Goal: Complete application form

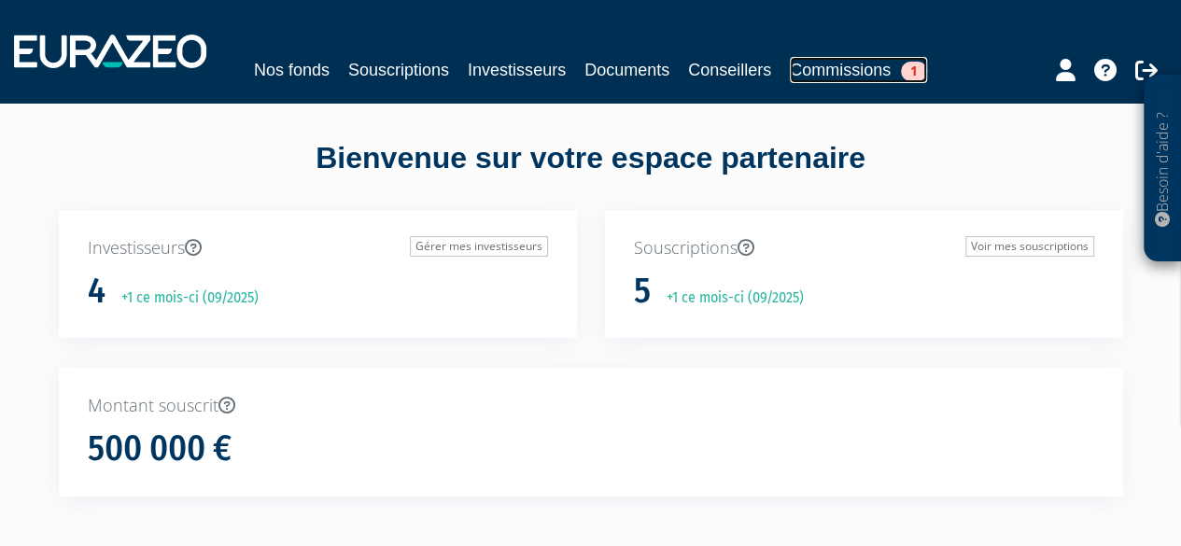
click at [841, 68] on link "Commissions 1" at bounding box center [858, 70] width 137 height 26
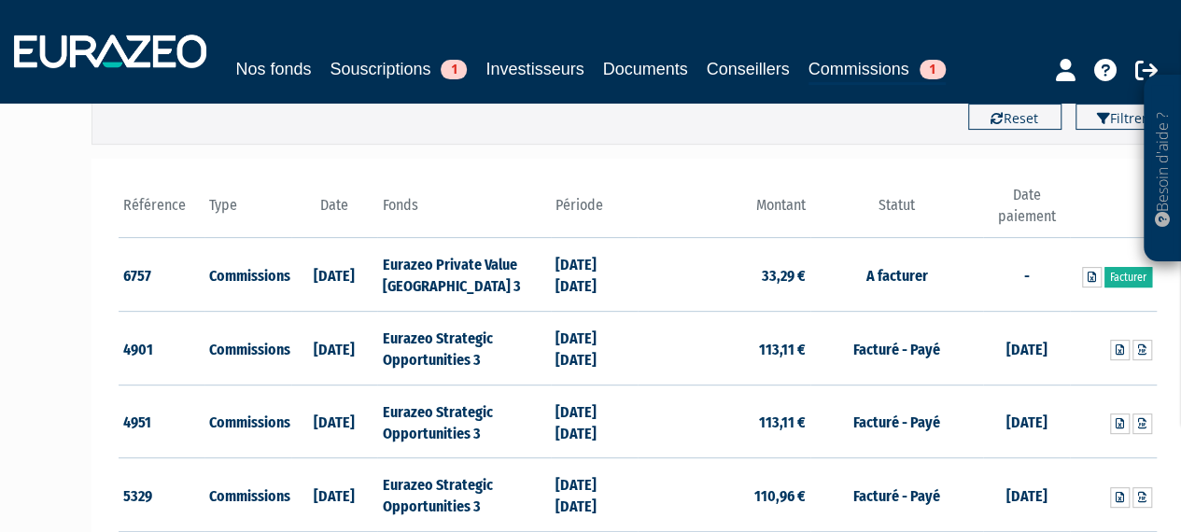
scroll to position [152, 0]
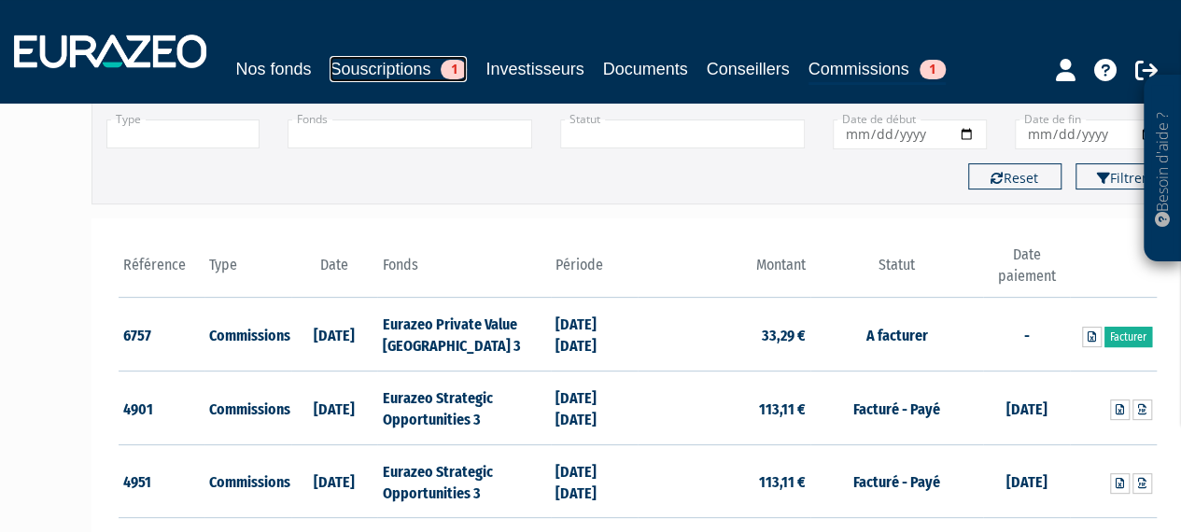
click at [408, 64] on link "Souscriptions 1" at bounding box center [398, 69] width 137 height 26
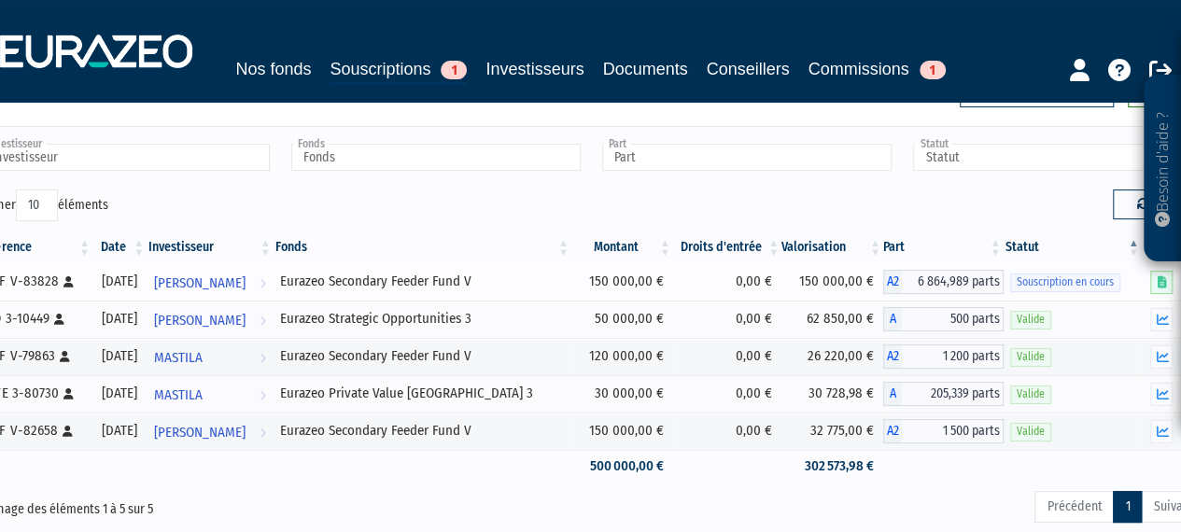
scroll to position [64, 0]
click at [230, 275] on span "[PERSON_NAME]" at bounding box center [200, 282] width 92 height 35
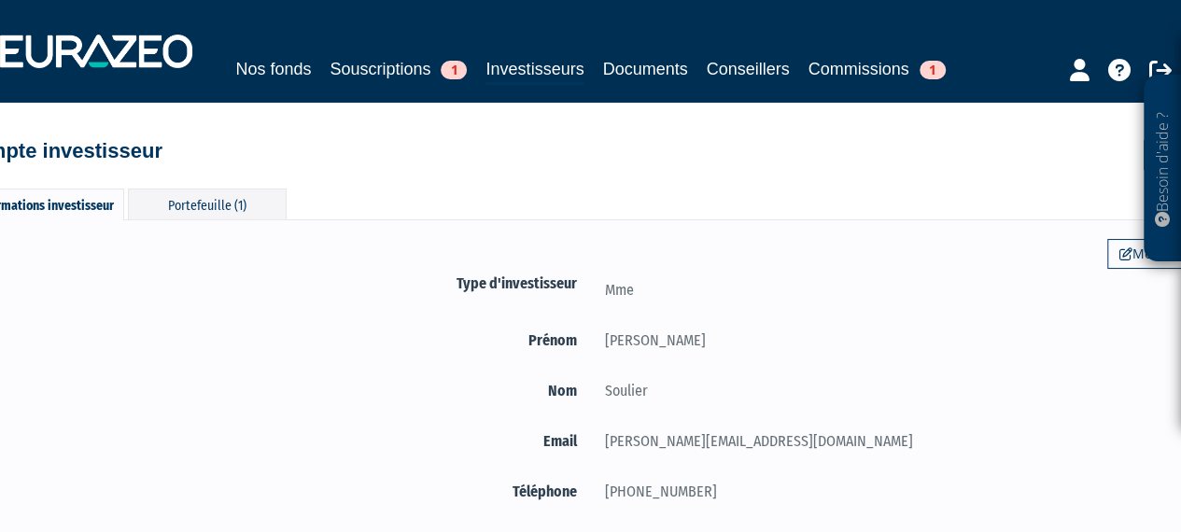
scroll to position [1, 0]
click at [381, 69] on link "Souscriptions 1" at bounding box center [398, 69] width 137 height 26
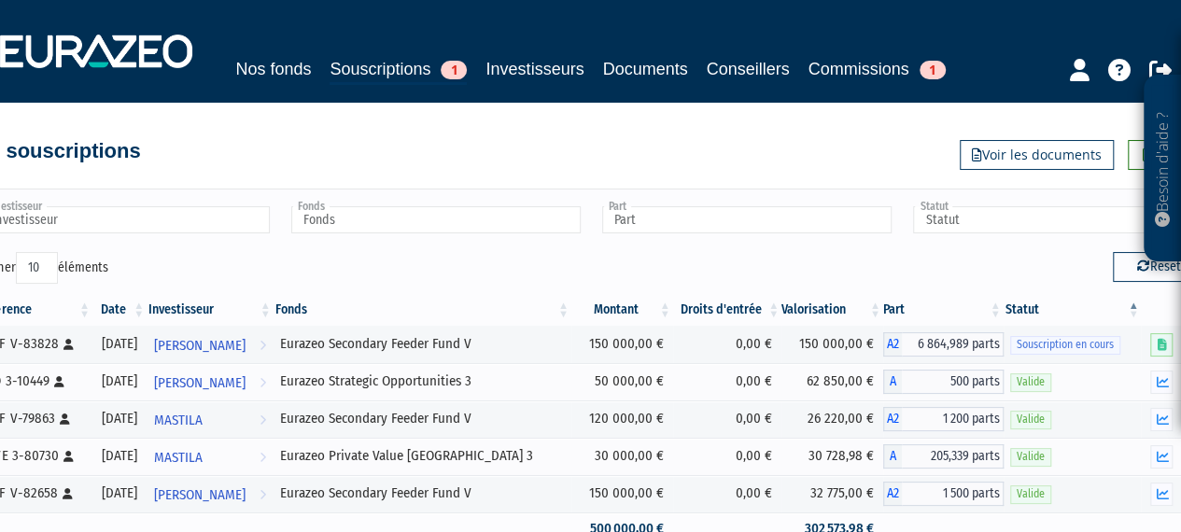
scroll to position [0, 39]
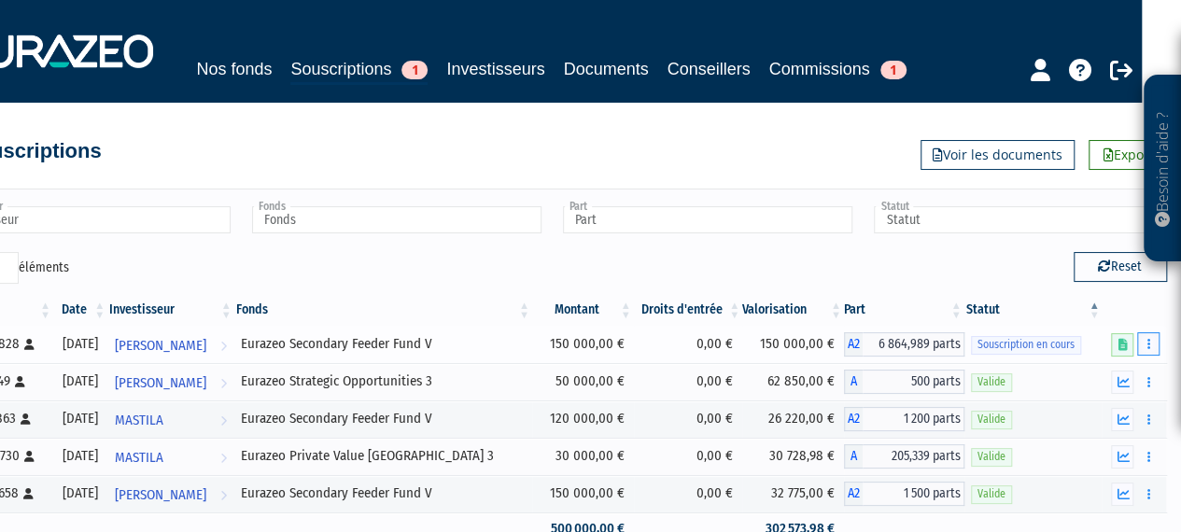
click at [1150, 344] on icon "button" at bounding box center [1149, 344] width 3 height 12
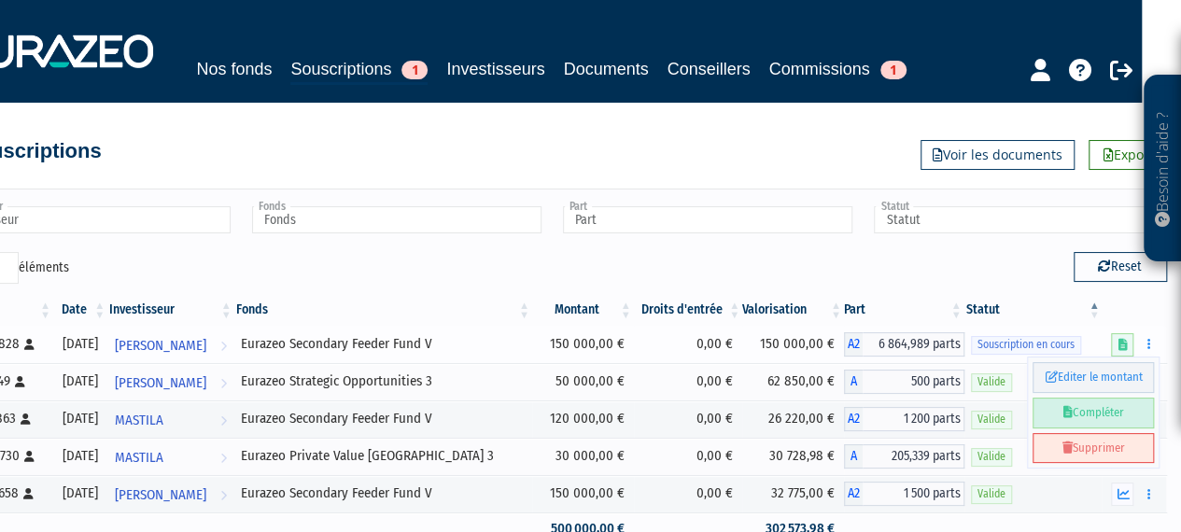
click at [1083, 410] on link "Compléter" at bounding box center [1093, 413] width 121 height 31
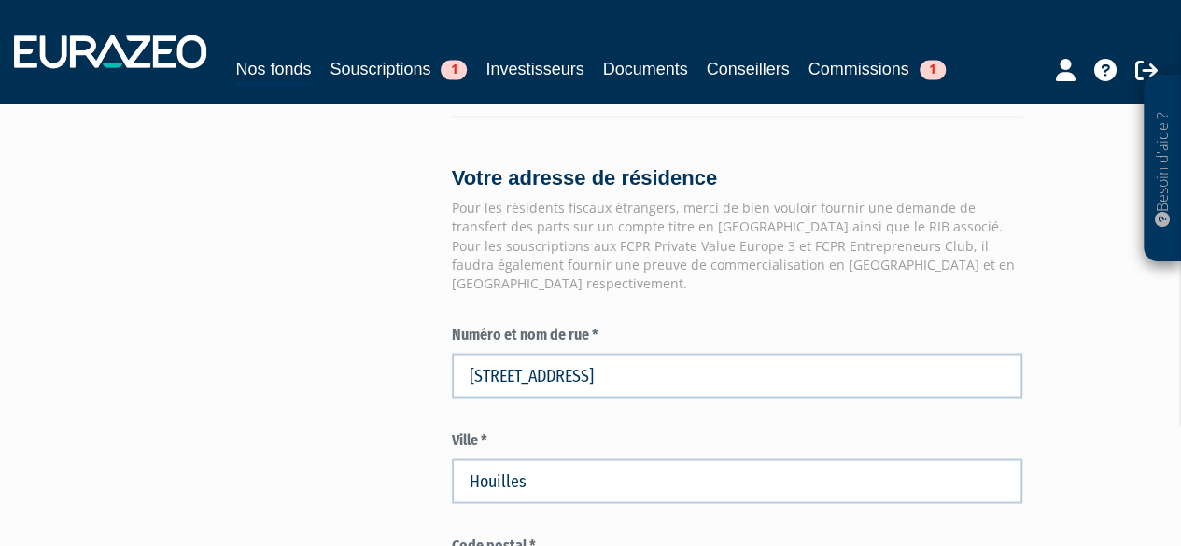
scroll to position [1700, 0]
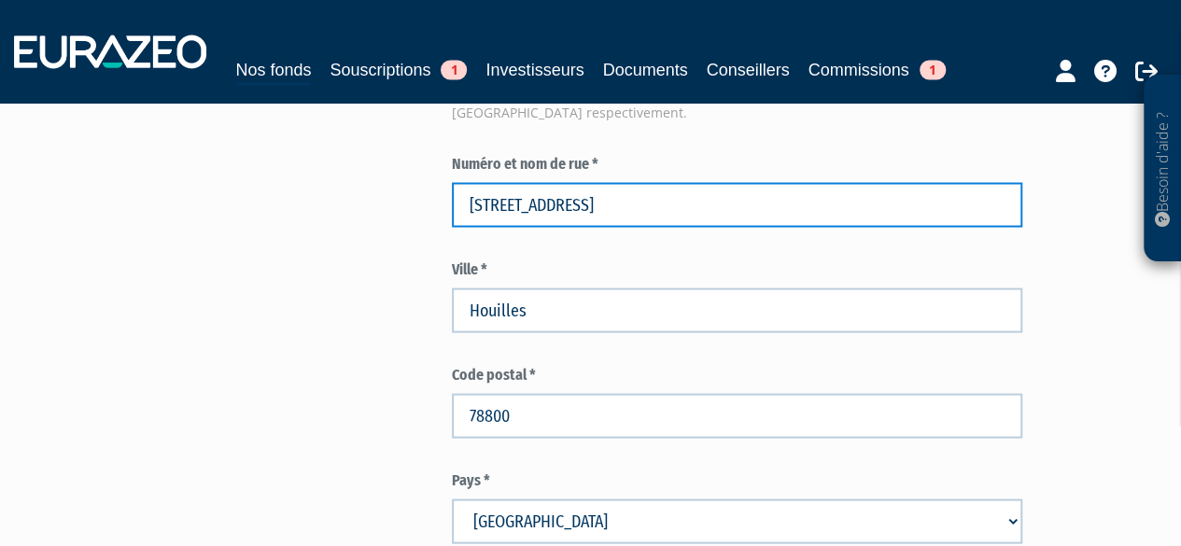
click at [488, 189] on input "34 Rue Baudin" at bounding box center [738, 204] width 572 height 45
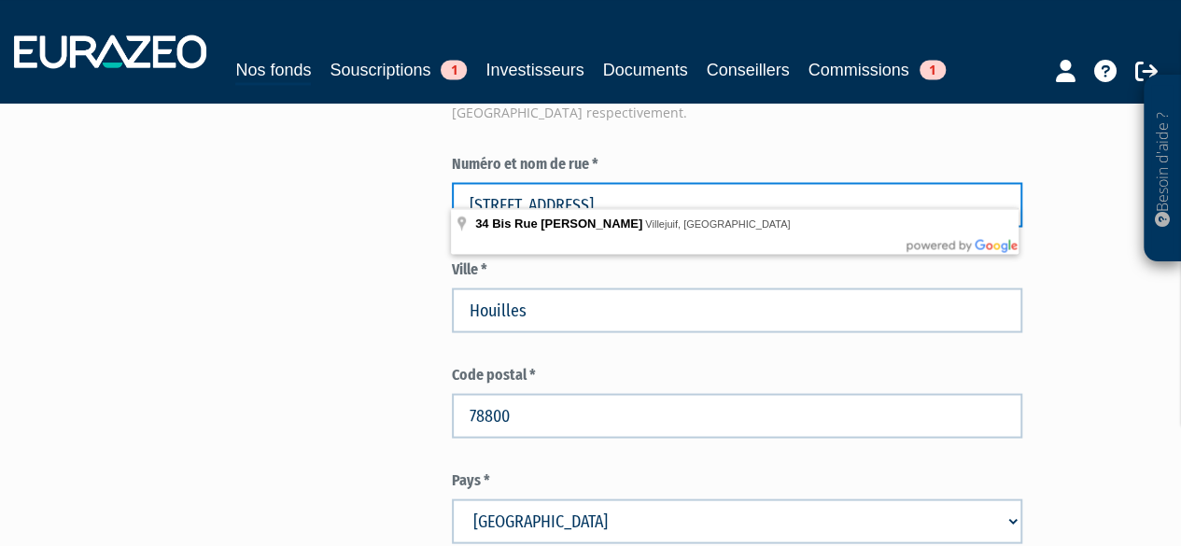
type input "34 bis Rue Baudin"
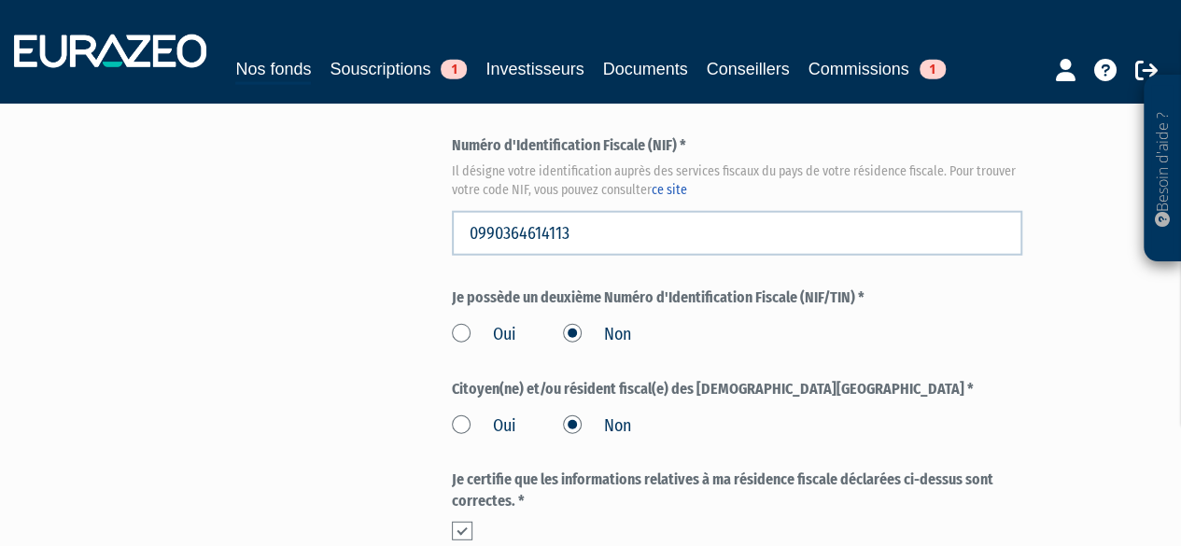
scroll to position [2366, 0]
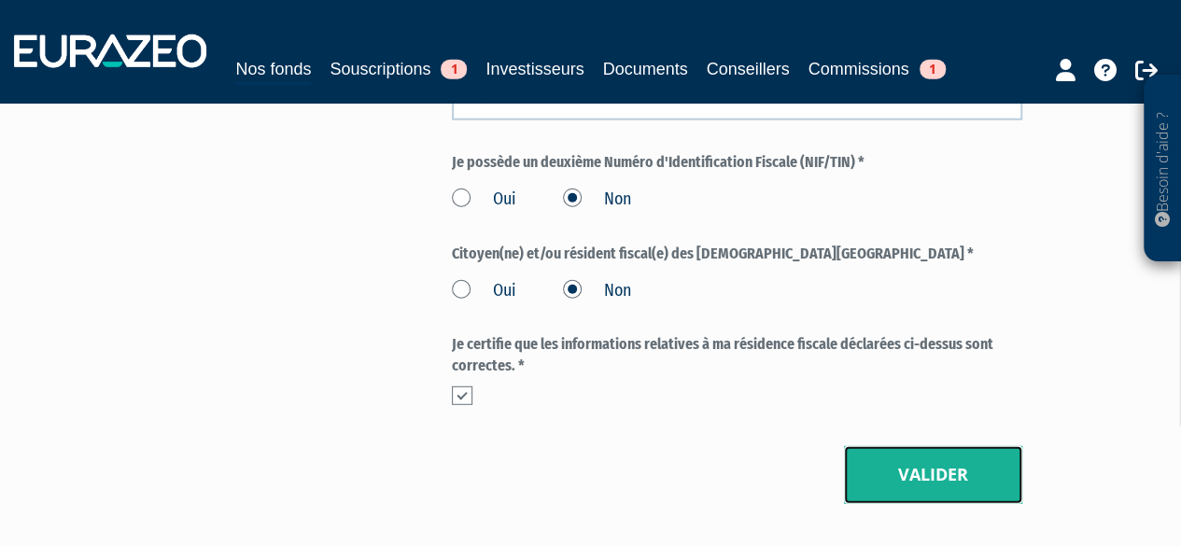
click at [934, 457] on button "Valider" at bounding box center [933, 475] width 178 height 58
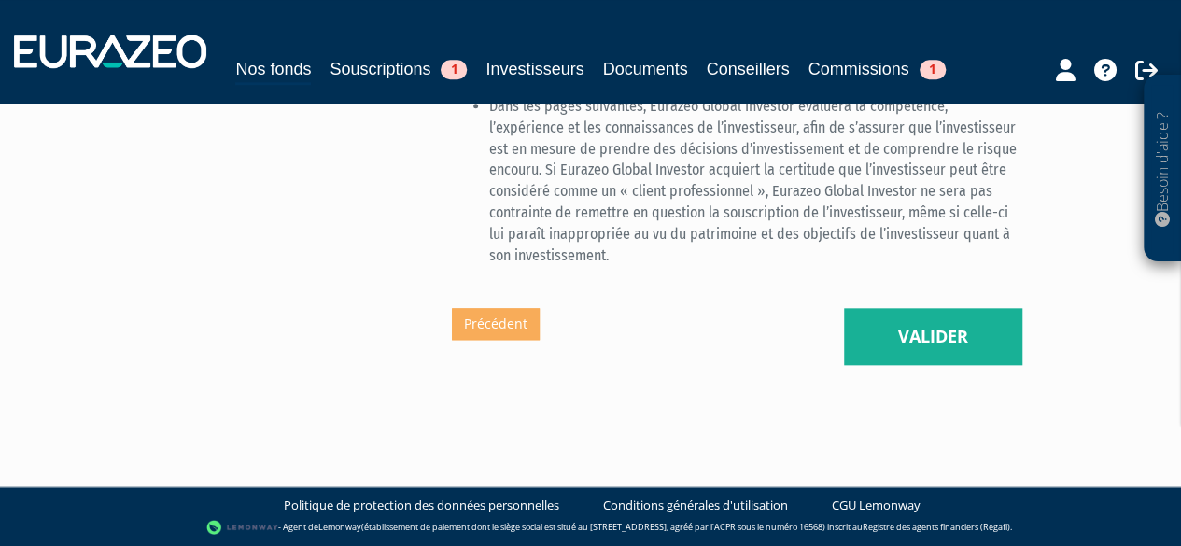
scroll to position [873, 0]
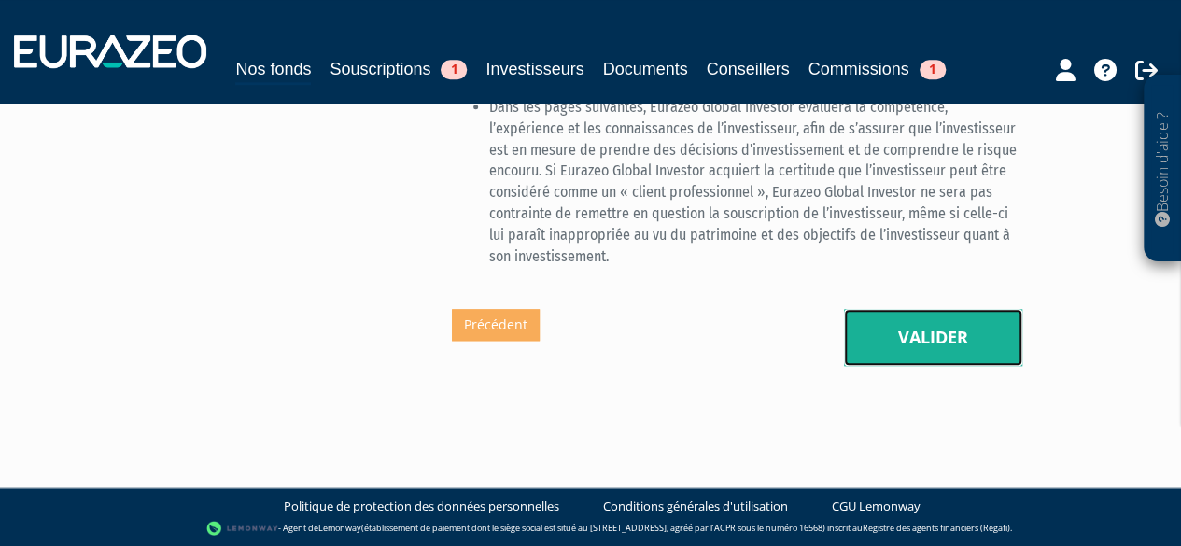
click at [925, 336] on button "Valider" at bounding box center [933, 338] width 178 height 58
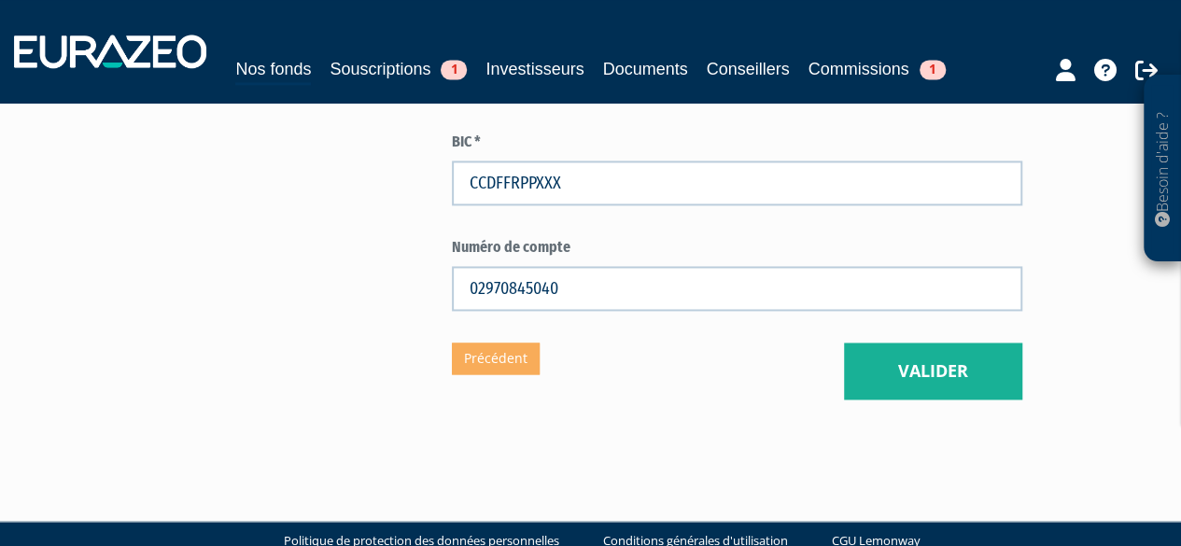
scroll to position [1299, 0]
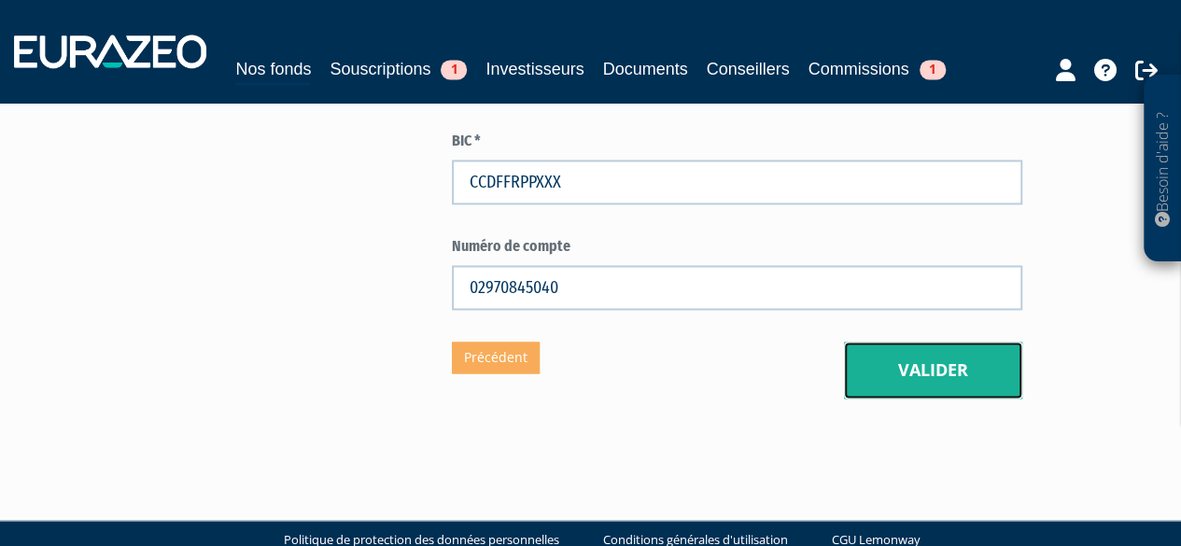
click at [936, 369] on button "Valider" at bounding box center [933, 371] width 178 height 58
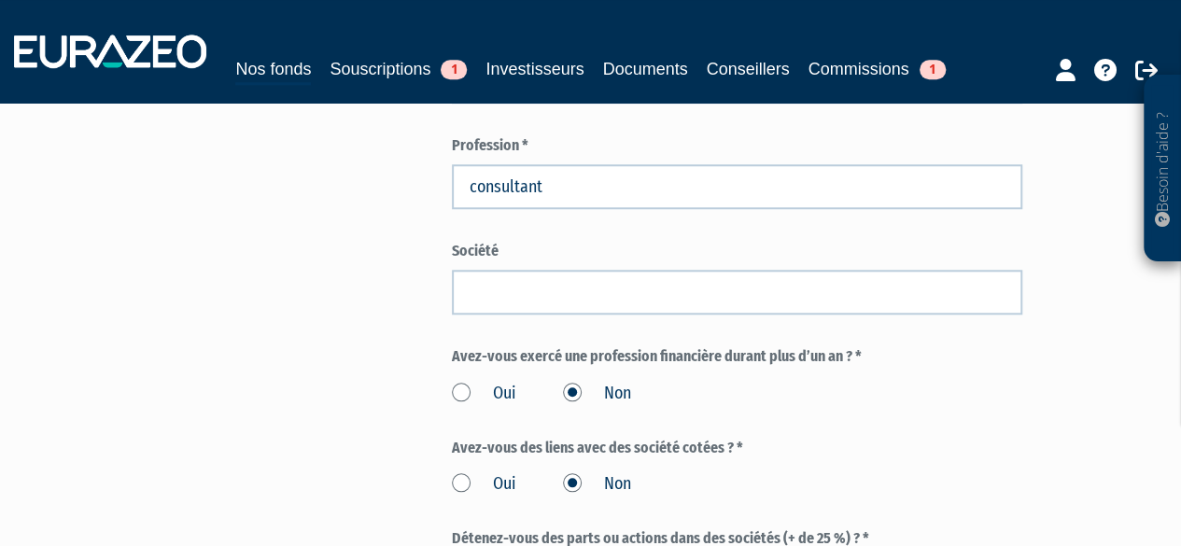
scroll to position [772, 0]
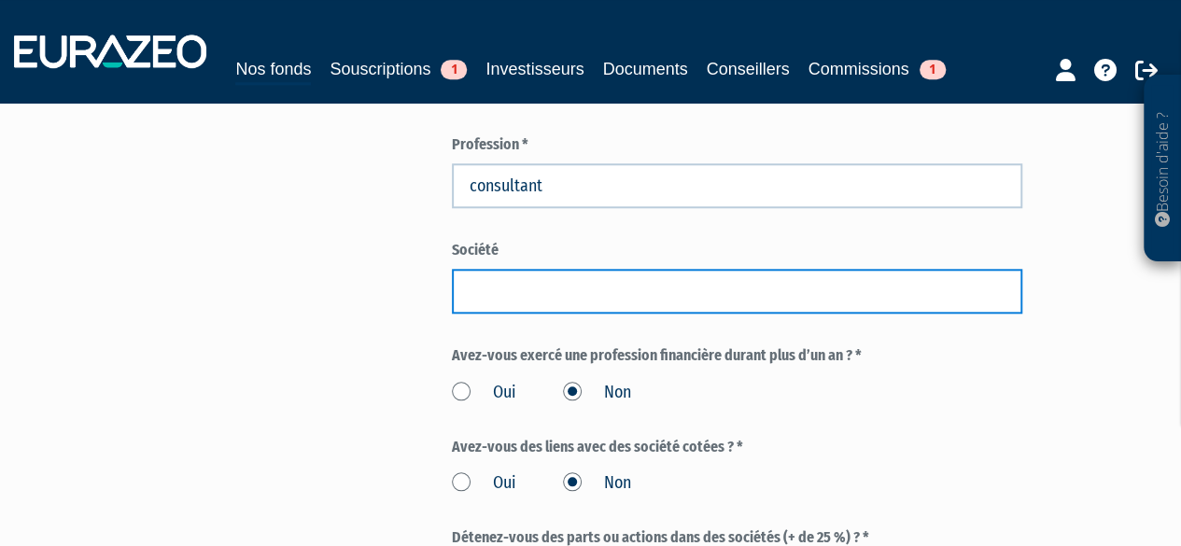
click at [549, 311] on input "text" at bounding box center [738, 291] width 572 height 45
type input "[PERSON_NAME]"
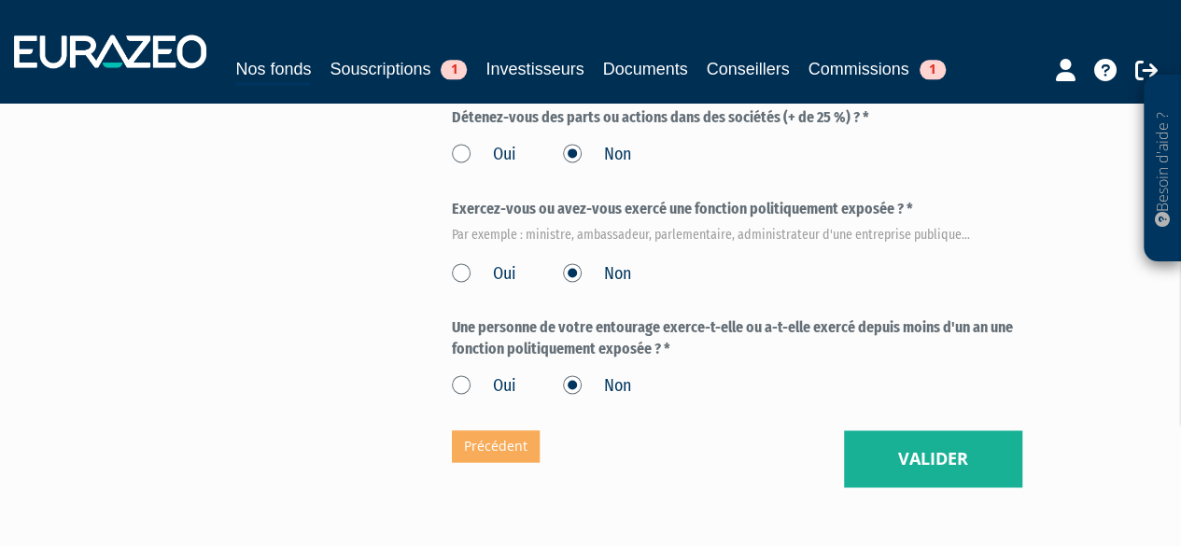
scroll to position [1204, 0]
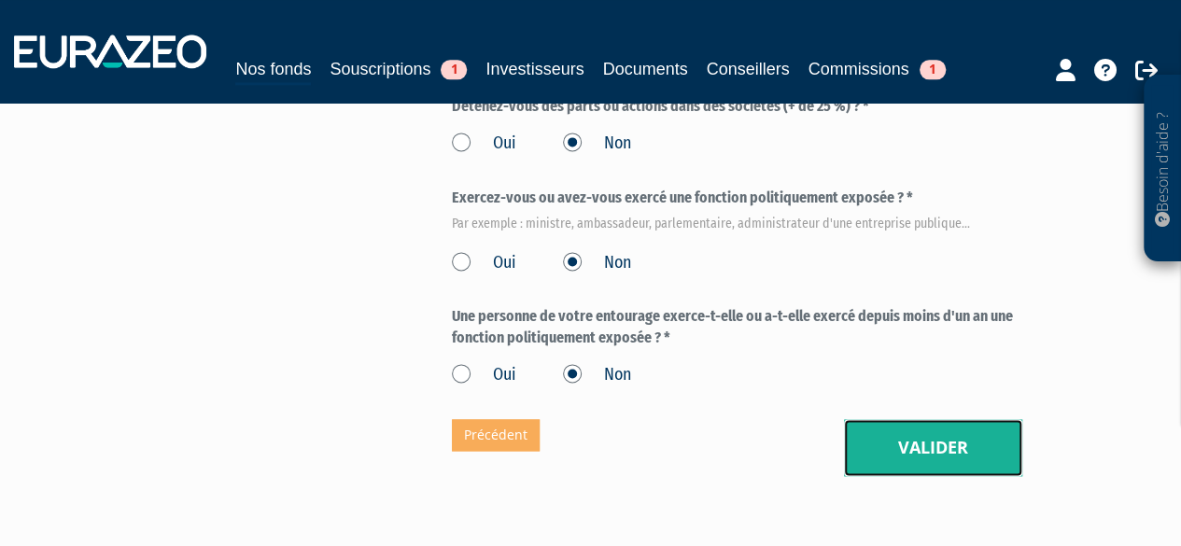
click at [940, 442] on button "Valider" at bounding box center [933, 448] width 178 height 58
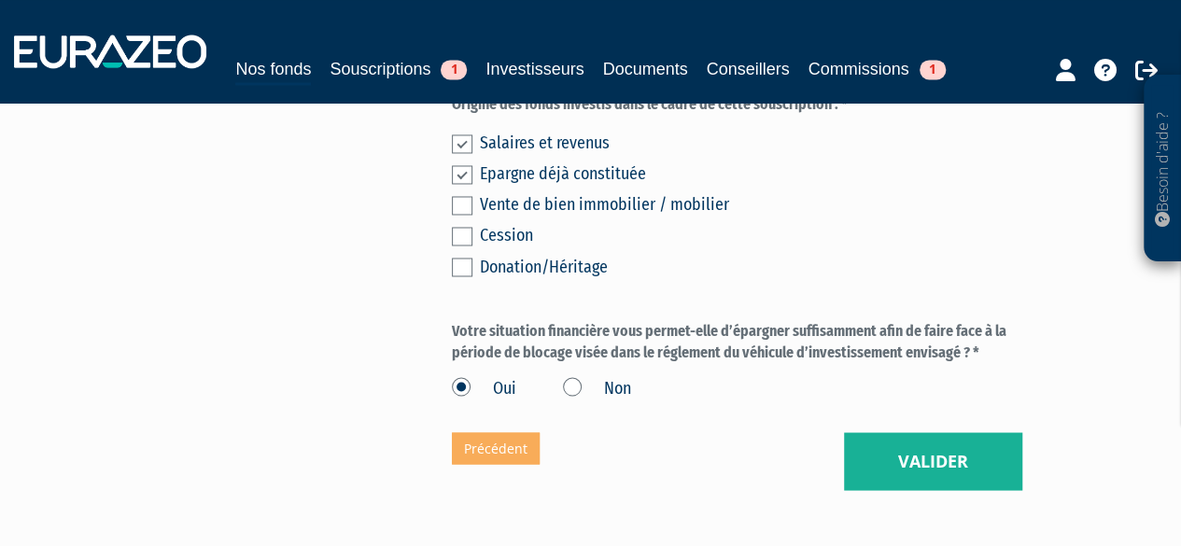
scroll to position [1512, 0]
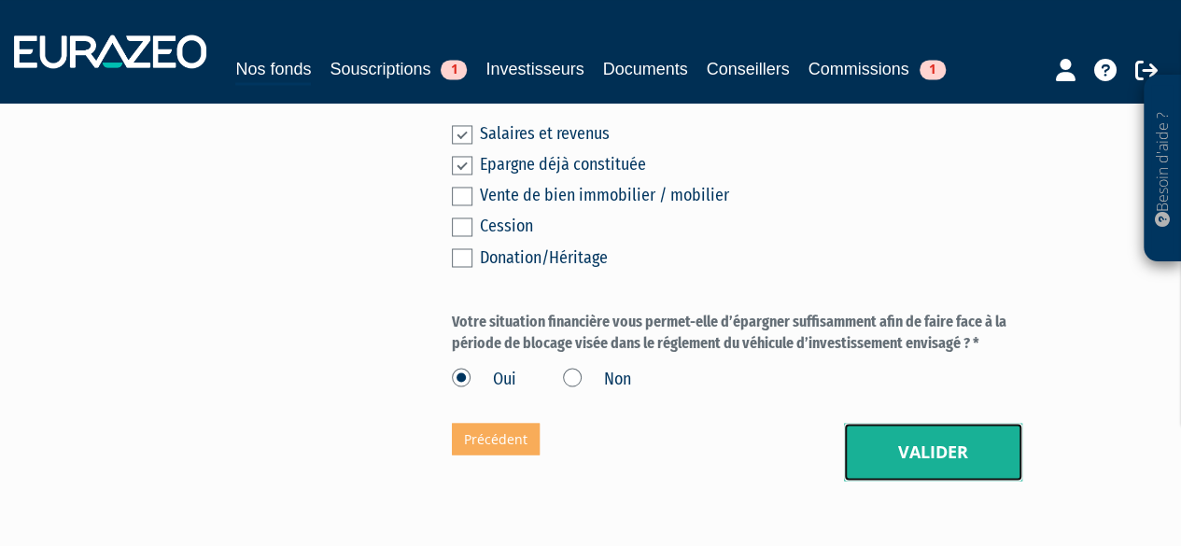
click at [943, 468] on button "Valider" at bounding box center [933, 452] width 178 height 58
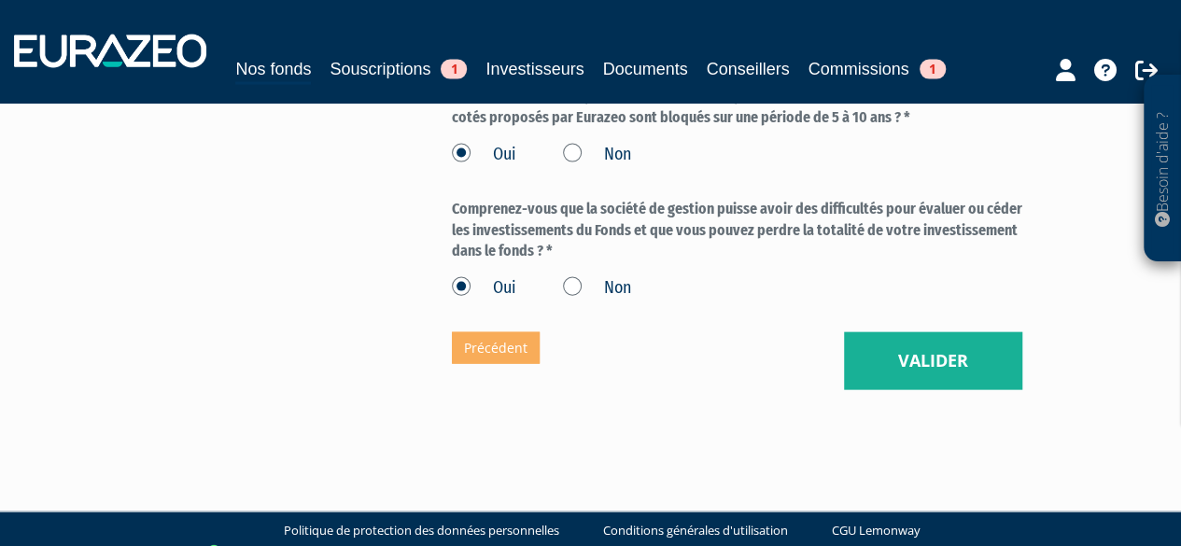
scroll to position [1943, 0]
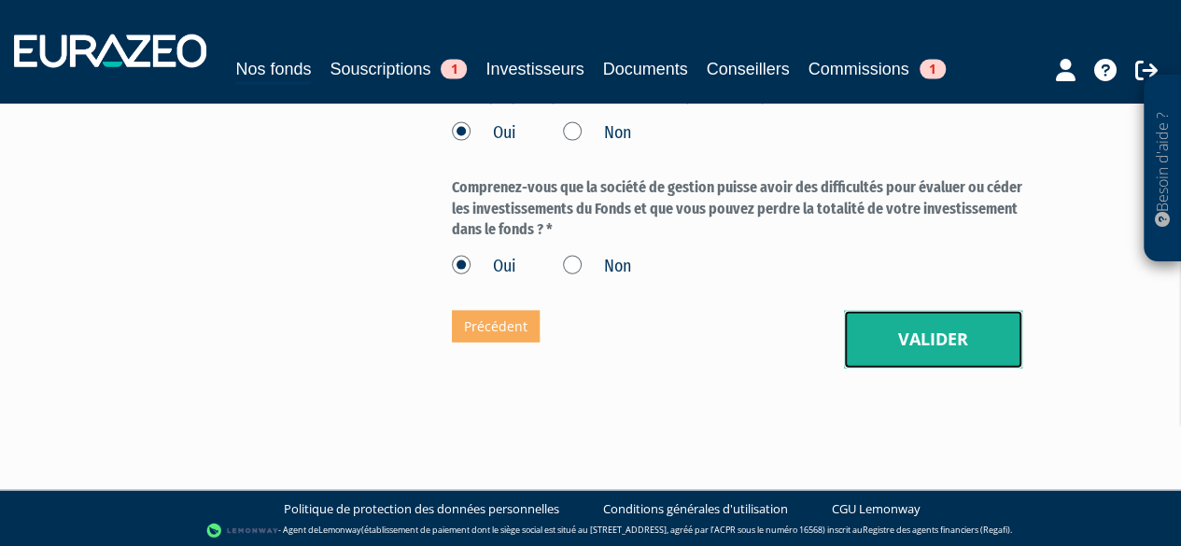
click at [906, 333] on button "Valider" at bounding box center [933, 340] width 178 height 58
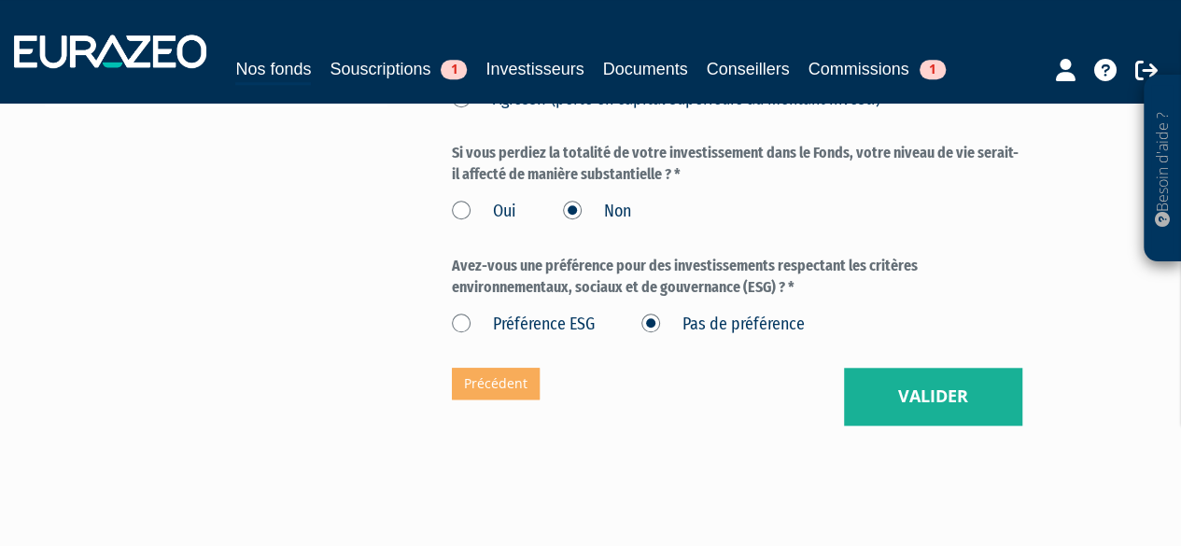
scroll to position [742, 0]
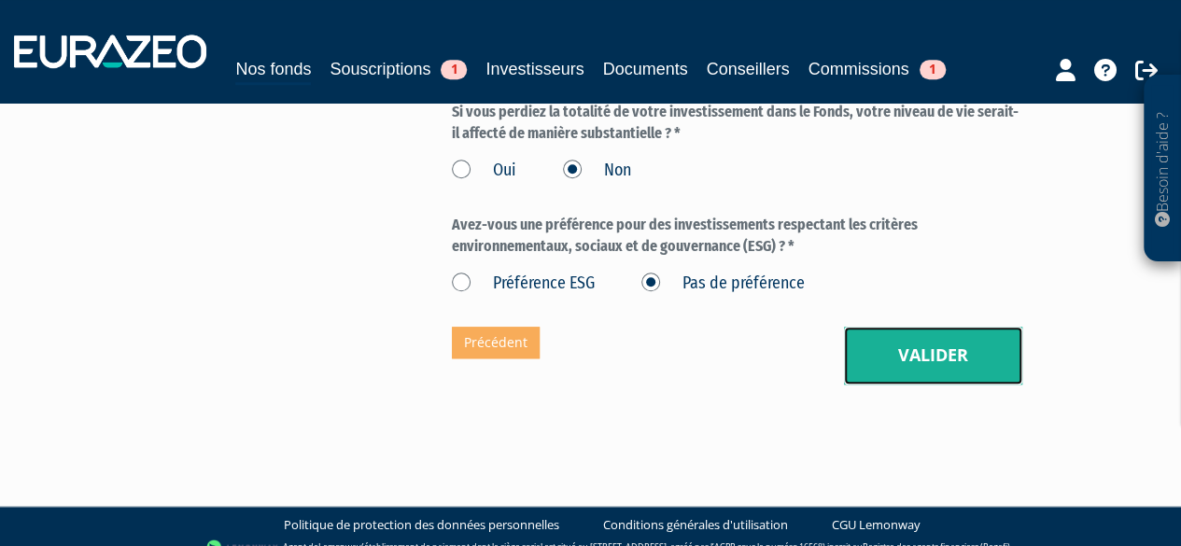
click at [943, 385] on button "Valider" at bounding box center [933, 356] width 178 height 58
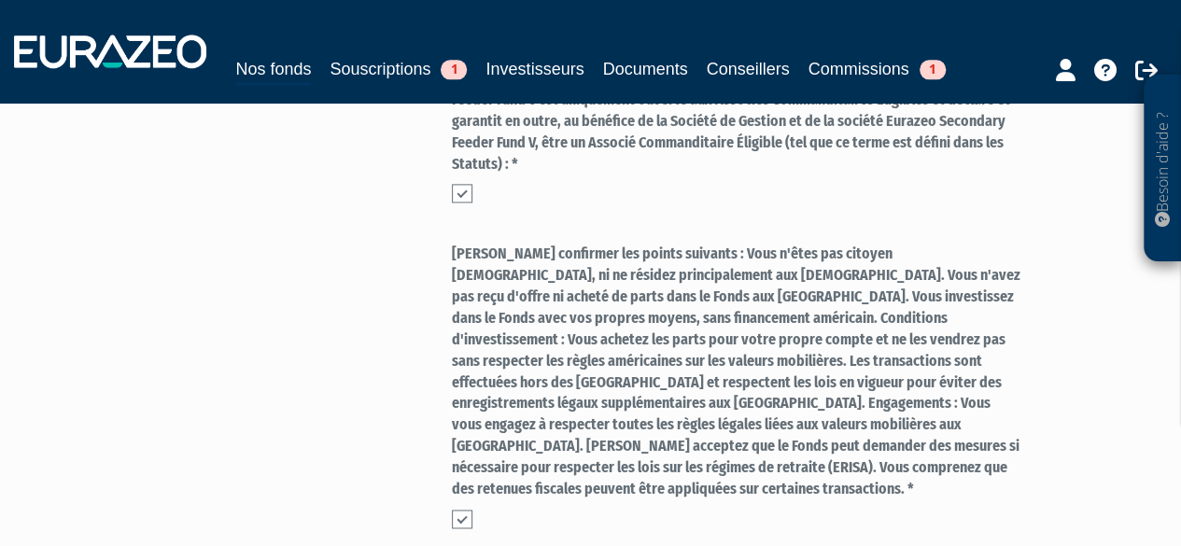
scroll to position [1440, 0]
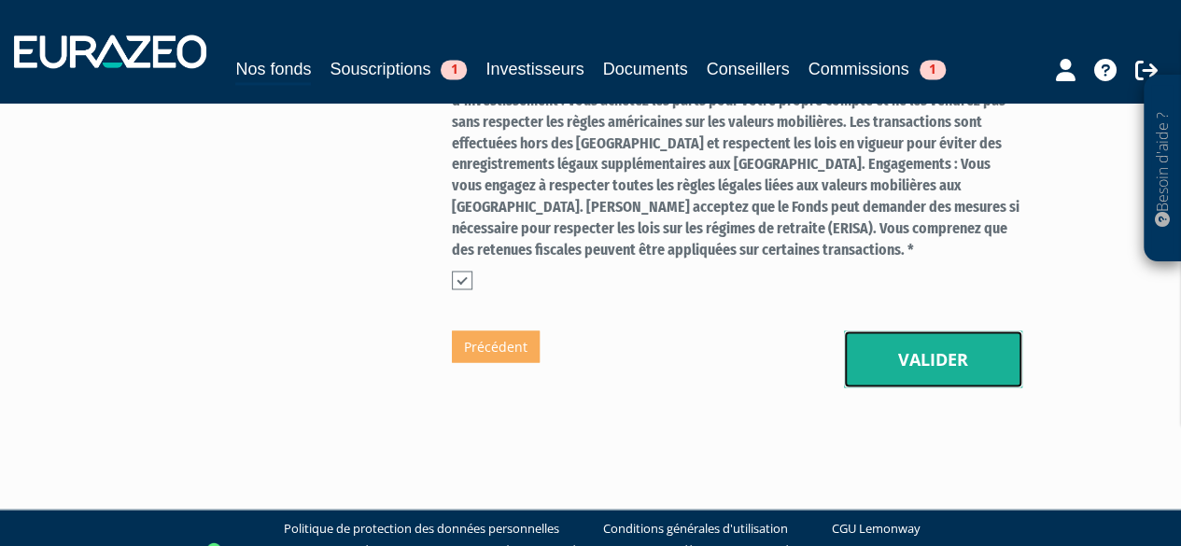
click at [917, 346] on button "Valider" at bounding box center [933, 360] width 178 height 58
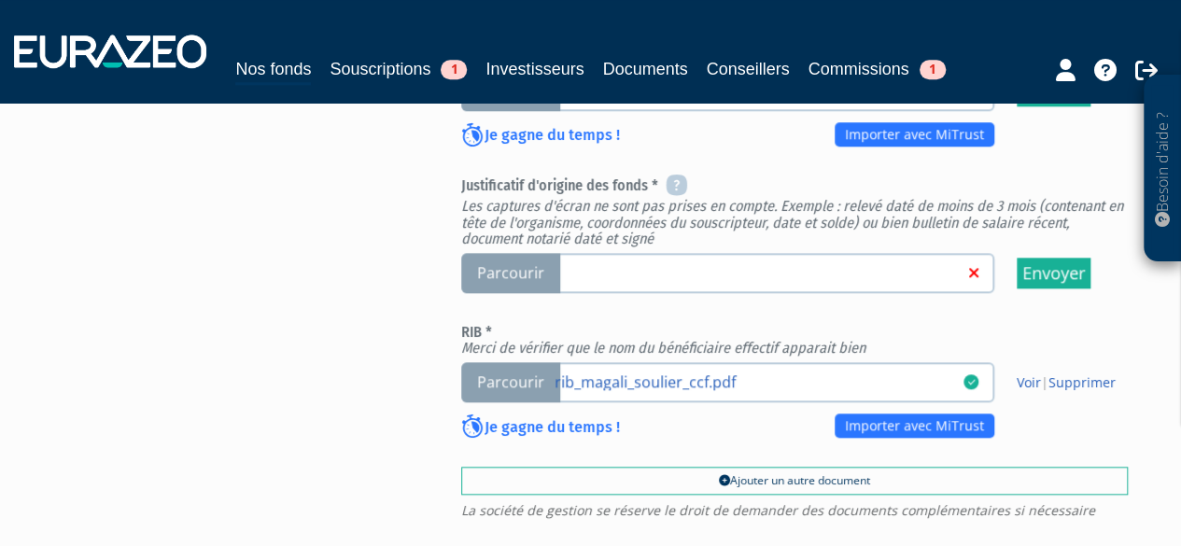
scroll to position [854, 0]
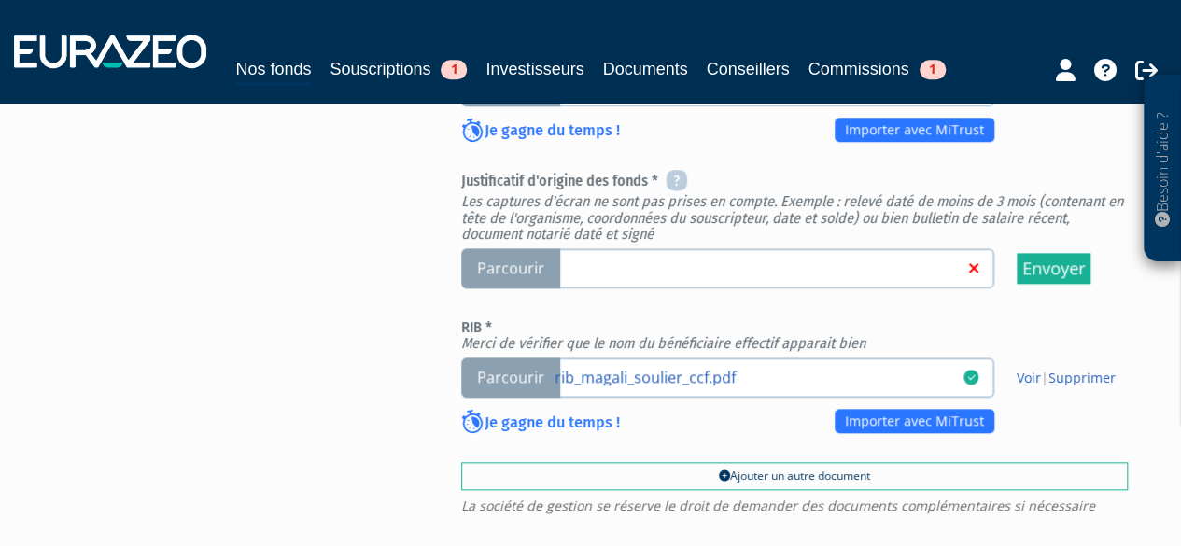
click at [528, 274] on span "Parcourir" at bounding box center [510, 268] width 99 height 40
click at [0, 0] on input "Parcourir" at bounding box center [0, 0] width 0 height 0
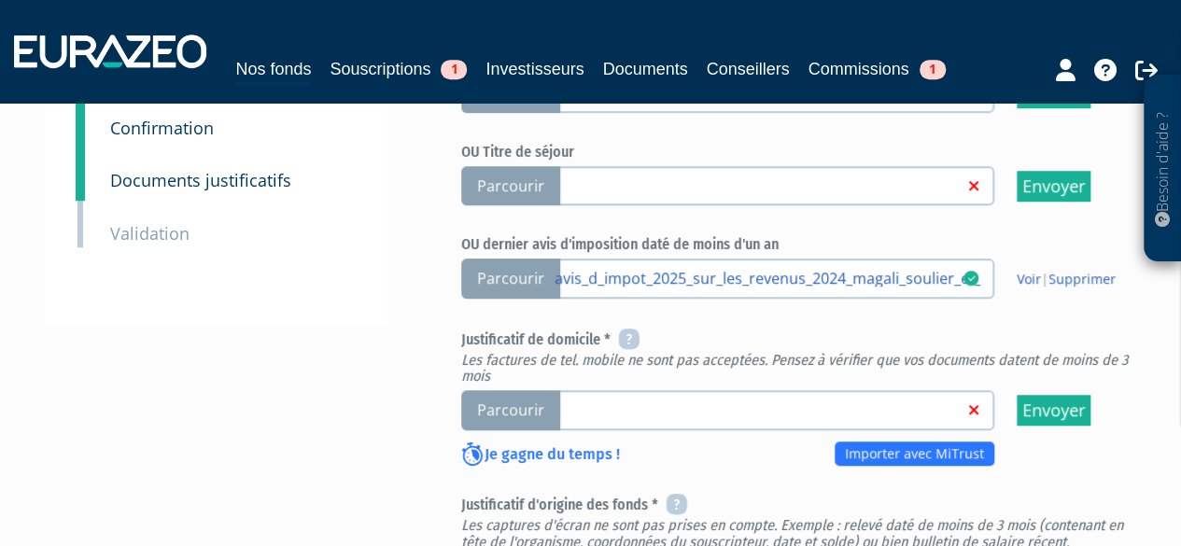
scroll to position [661, 0]
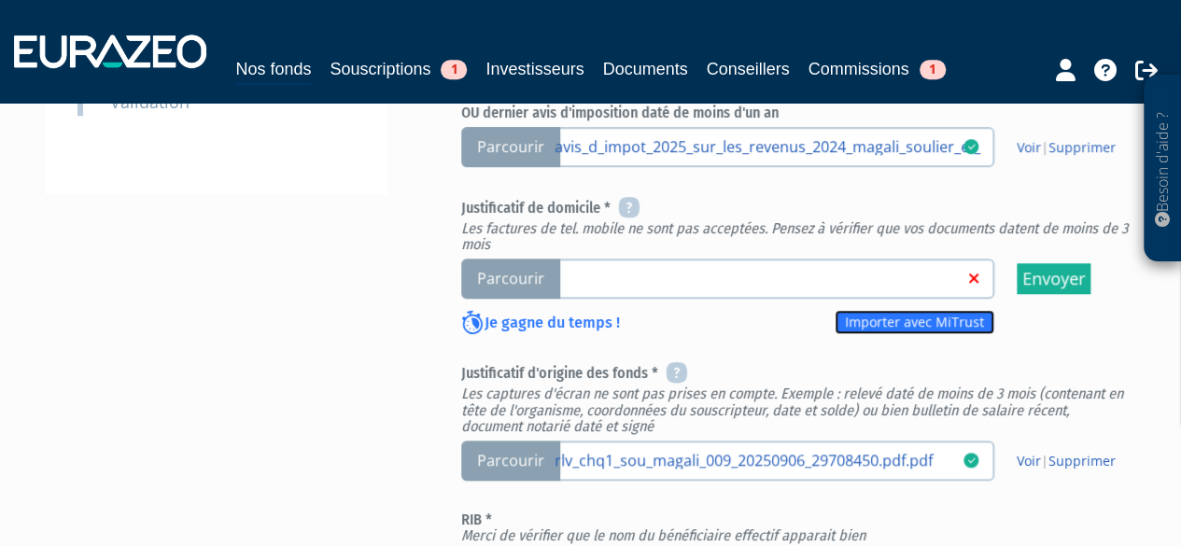
click at [931, 331] on link "Importer avec MiTrust" at bounding box center [915, 322] width 160 height 24
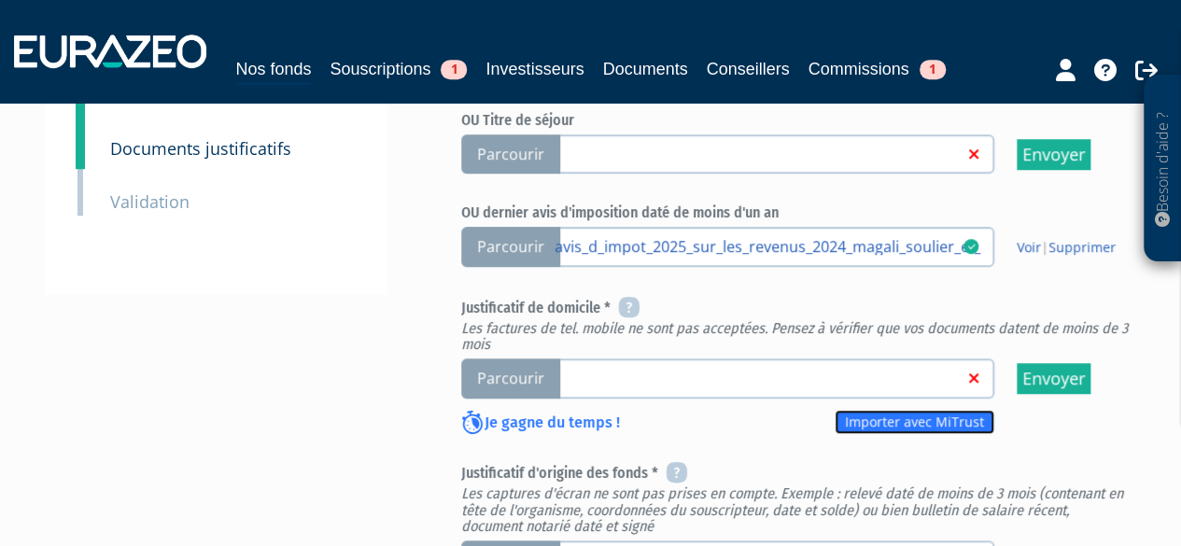
scroll to position [563, 0]
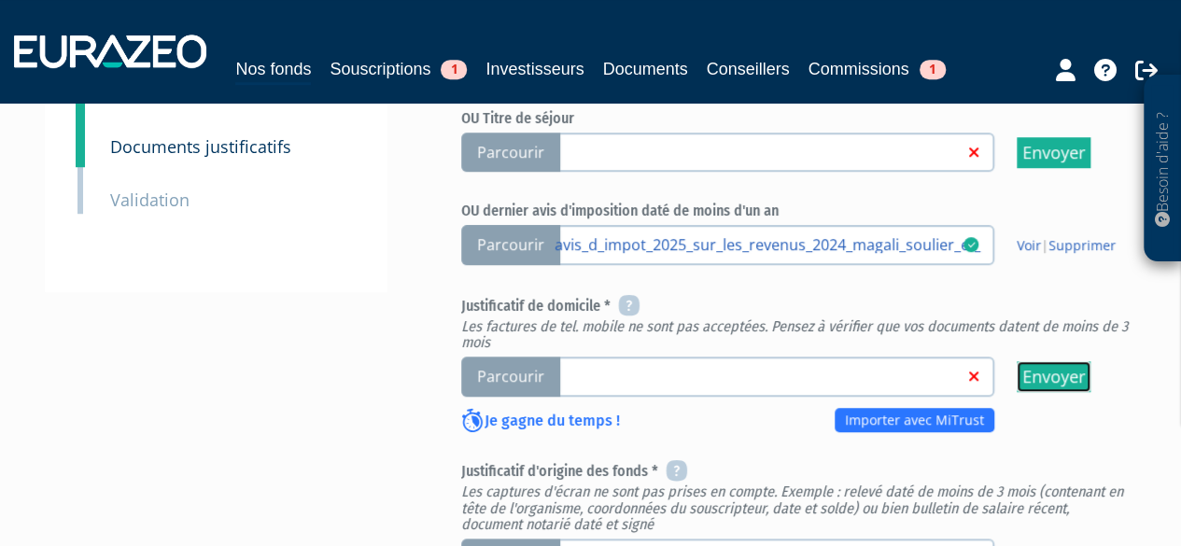
click at [1033, 372] on input "Envoyer" at bounding box center [1054, 376] width 74 height 31
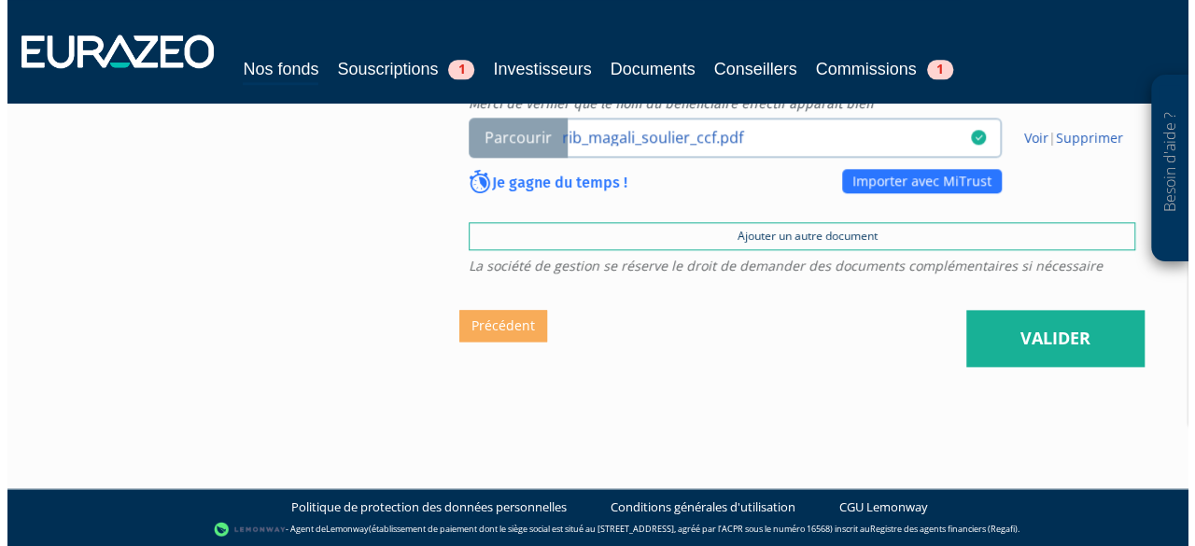
scroll to position [1093, 0]
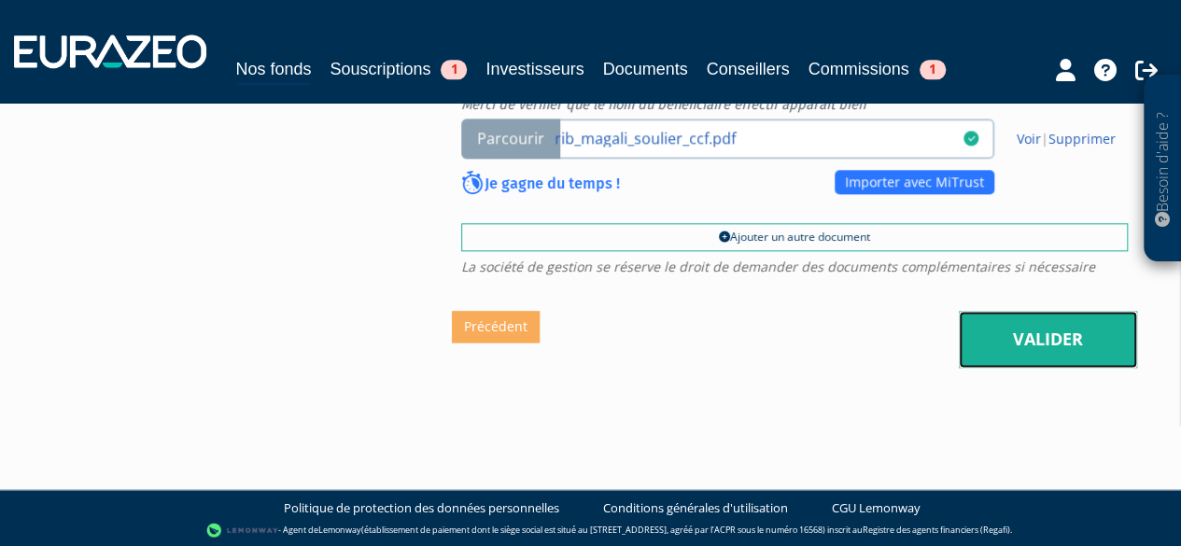
click at [1047, 344] on link "Valider" at bounding box center [1048, 340] width 178 height 58
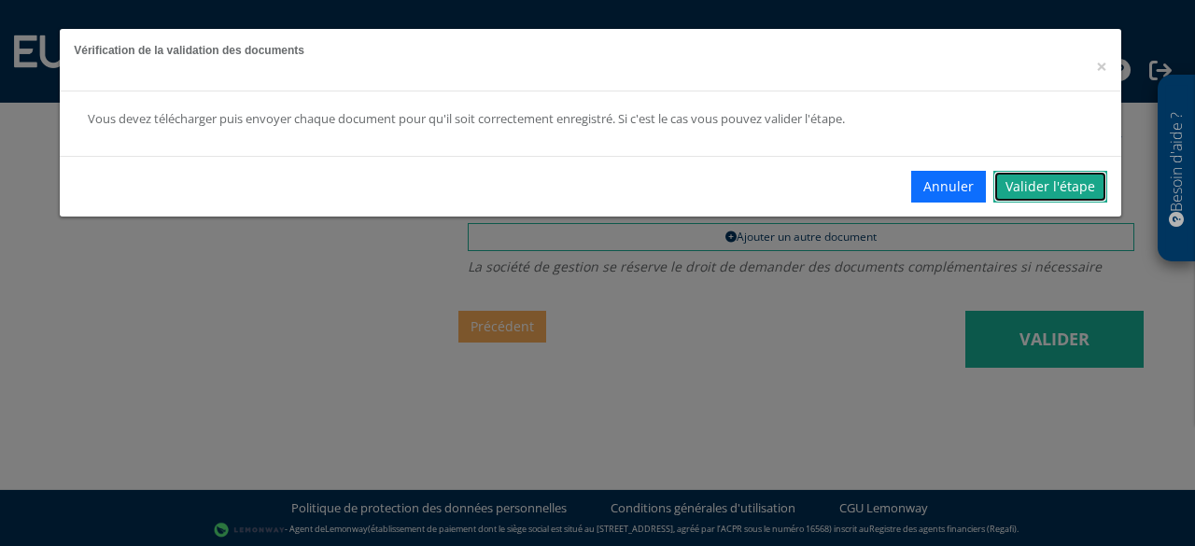
click at [1031, 184] on link "Valider l'étape" at bounding box center [1051, 187] width 114 height 32
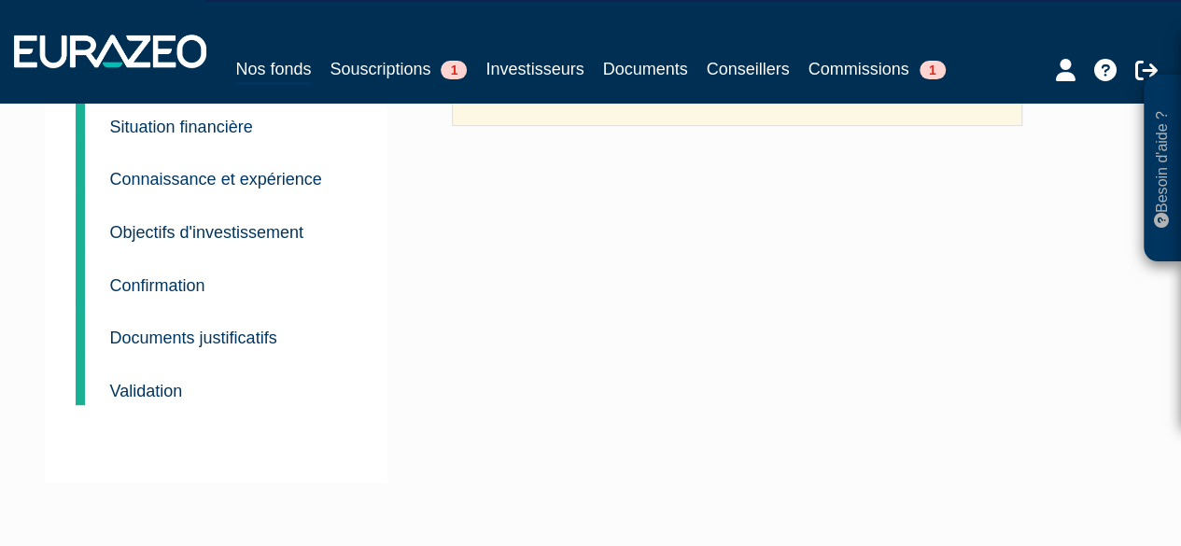
scroll to position [329, 0]
click at [154, 383] on small "Validation" at bounding box center [146, 389] width 73 height 19
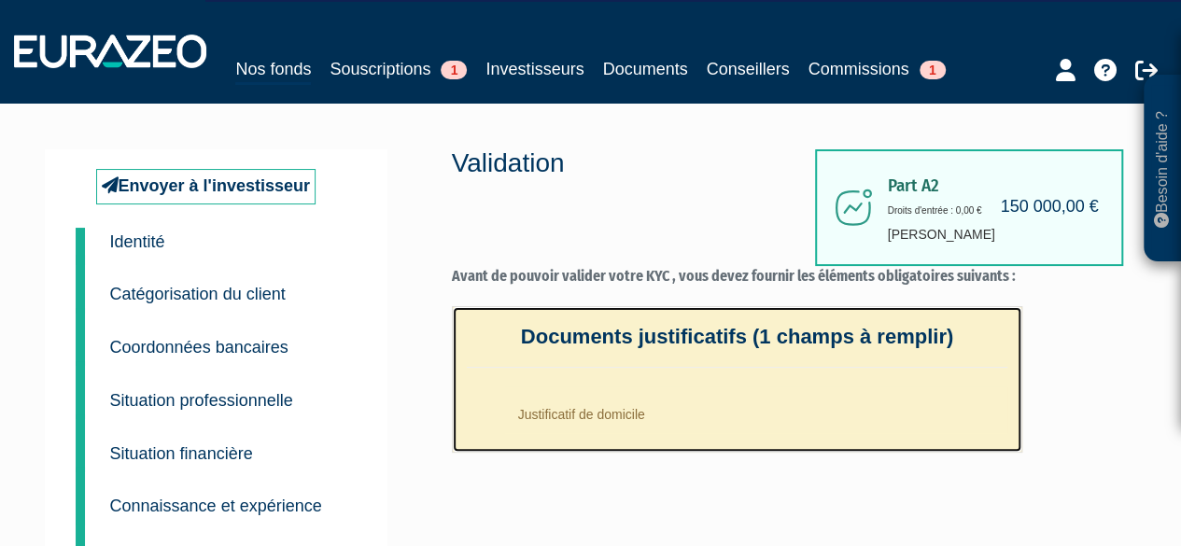
click at [593, 419] on li "Justificatif de domicile" at bounding box center [756, 410] width 504 height 47
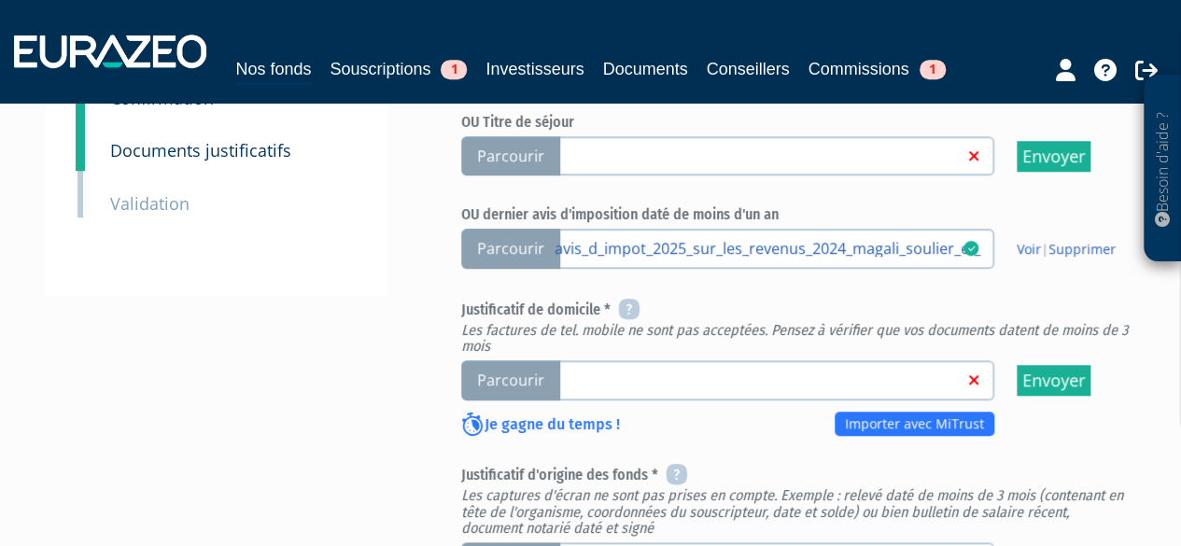
scroll to position [553, 0]
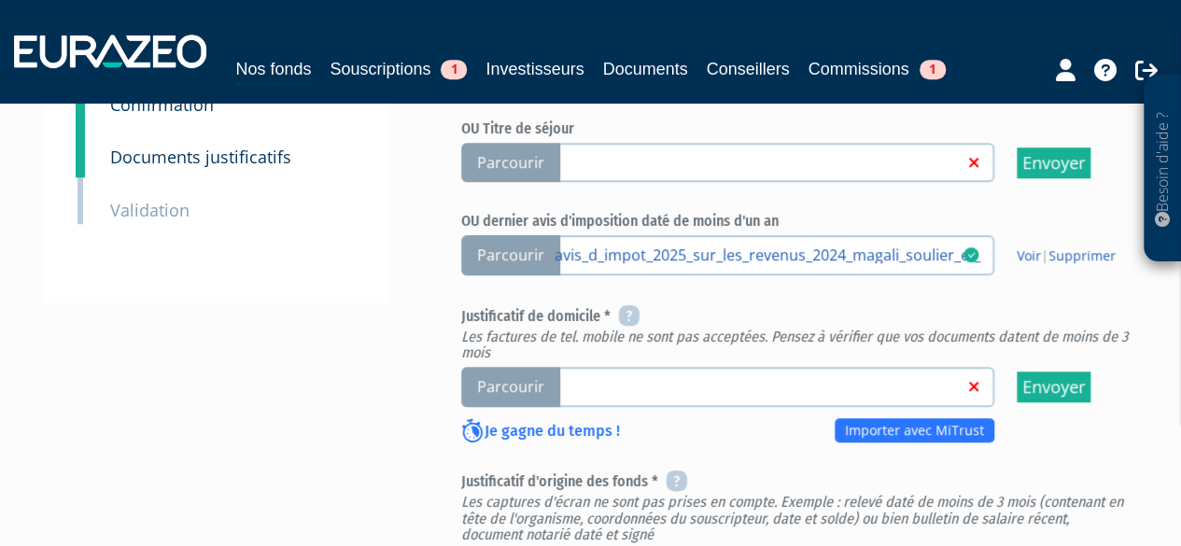
click at [514, 389] on span "Parcourir" at bounding box center [510, 387] width 99 height 40
click at [0, 0] on input "Parcourir" at bounding box center [0, 0] width 0 height 0
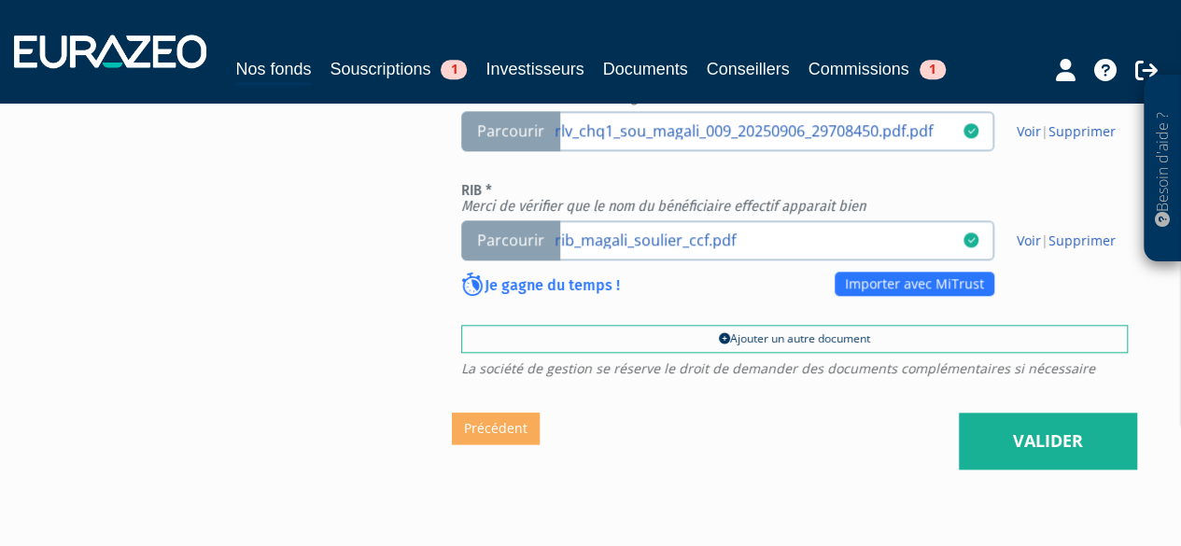
scroll to position [684, 0]
